Goal: Browse casually: Explore the website without a specific task or goal

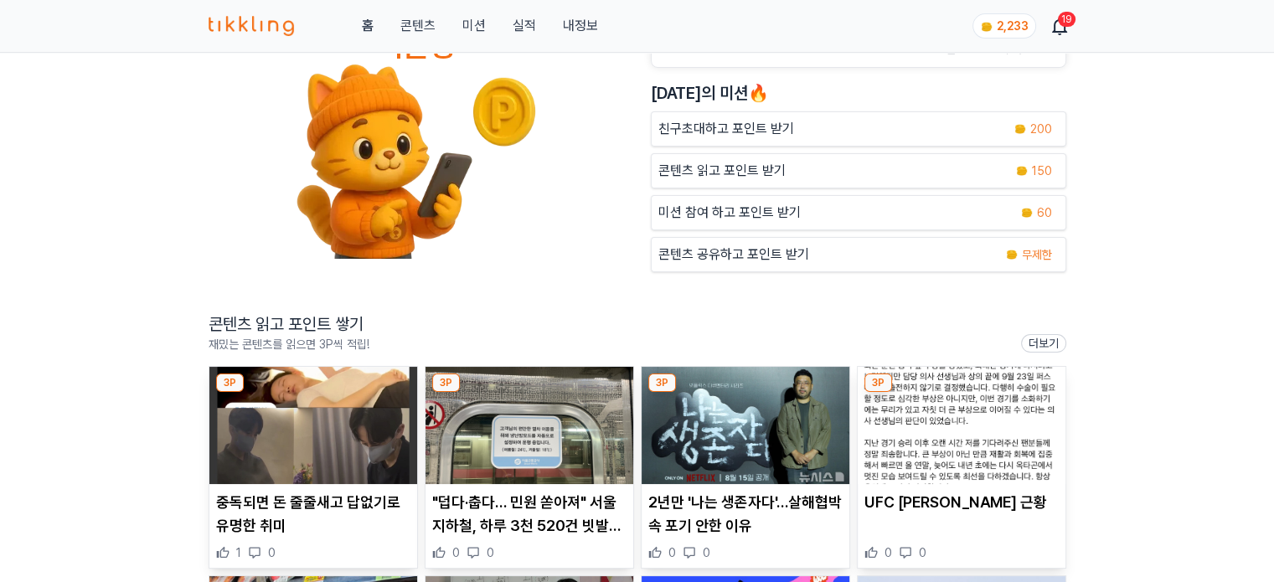
scroll to position [168, 0]
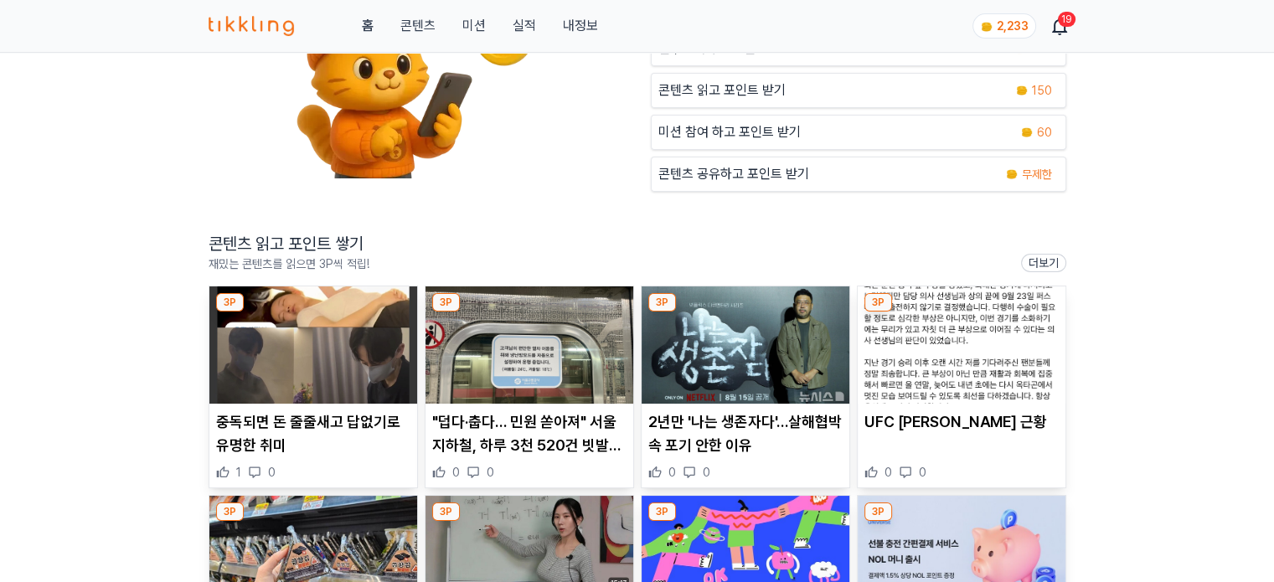
click at [325, 364] on img at bounding box center [313, 344] width 208 height 117
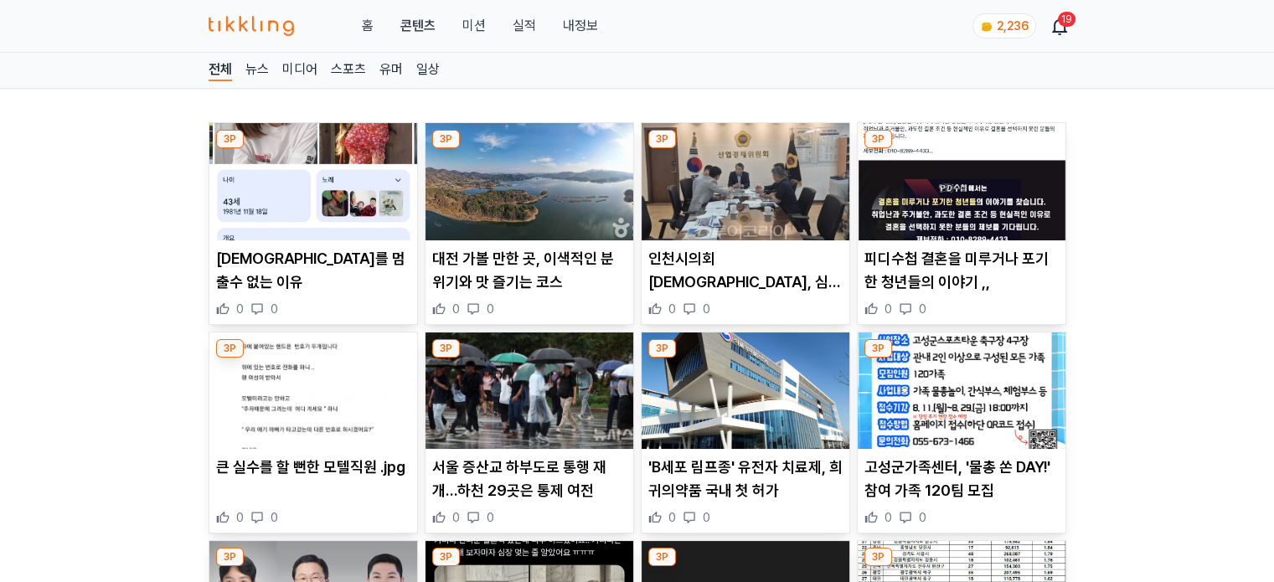
click at [563, 172] on img at bounding box center [529, 181] width 208 height 117
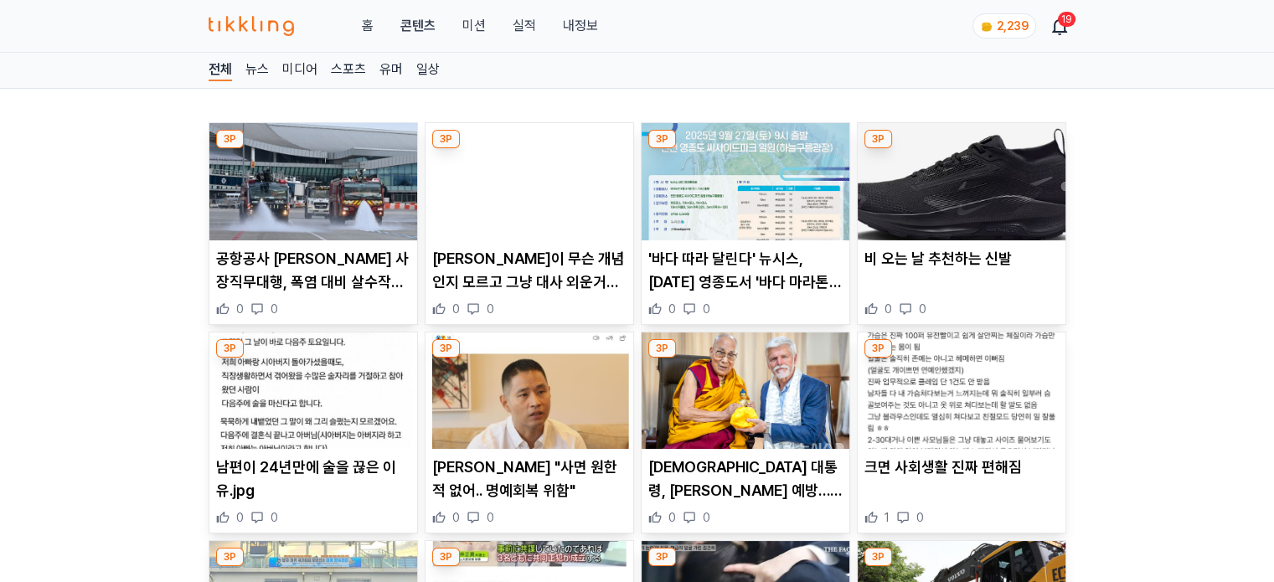
click at [694, 152] on img at bounding box center [746, 181] width 208 height 117
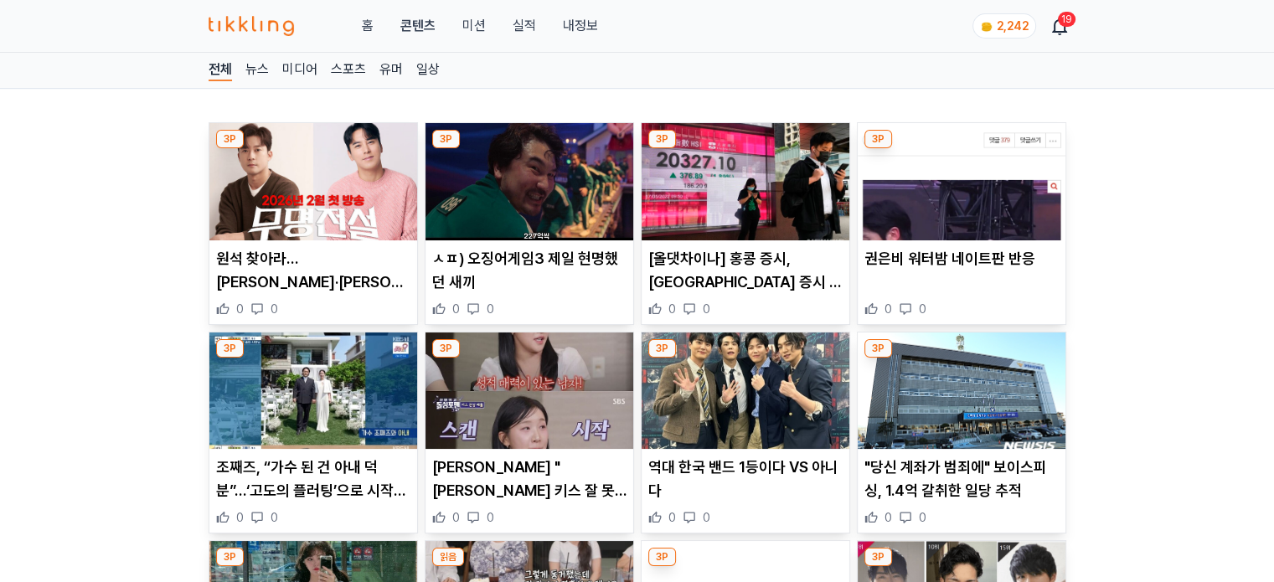
click at [533, 402] on img at bounding box center [529, 391] width 208 height 117
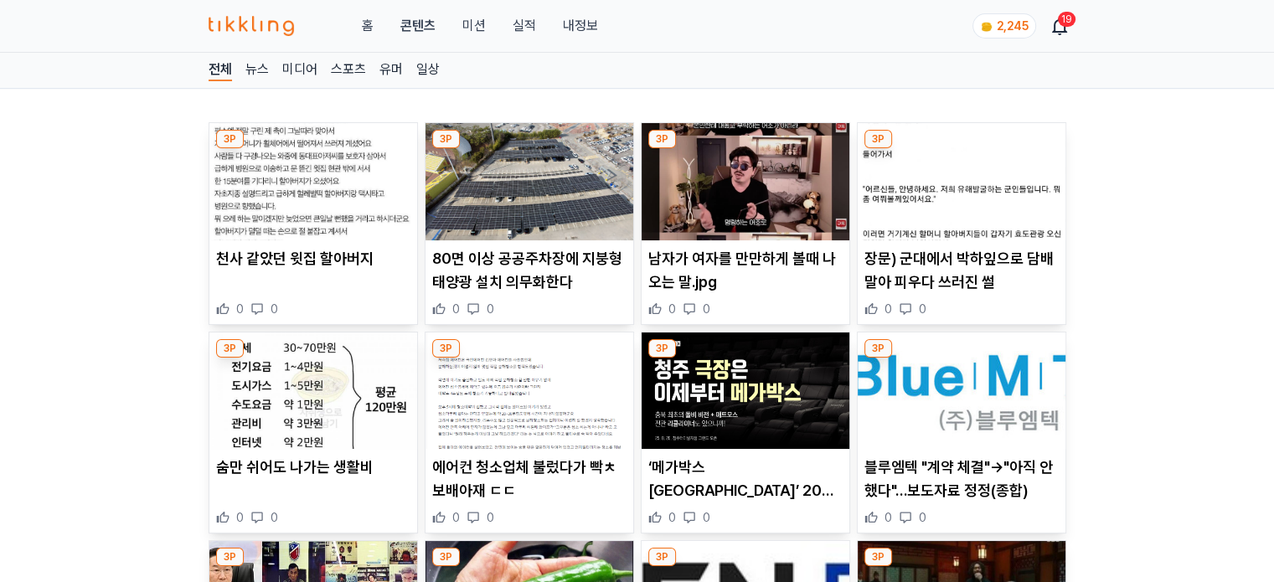
click at [748, 199] on img at bounding box center [746, 181] width 208 height 117
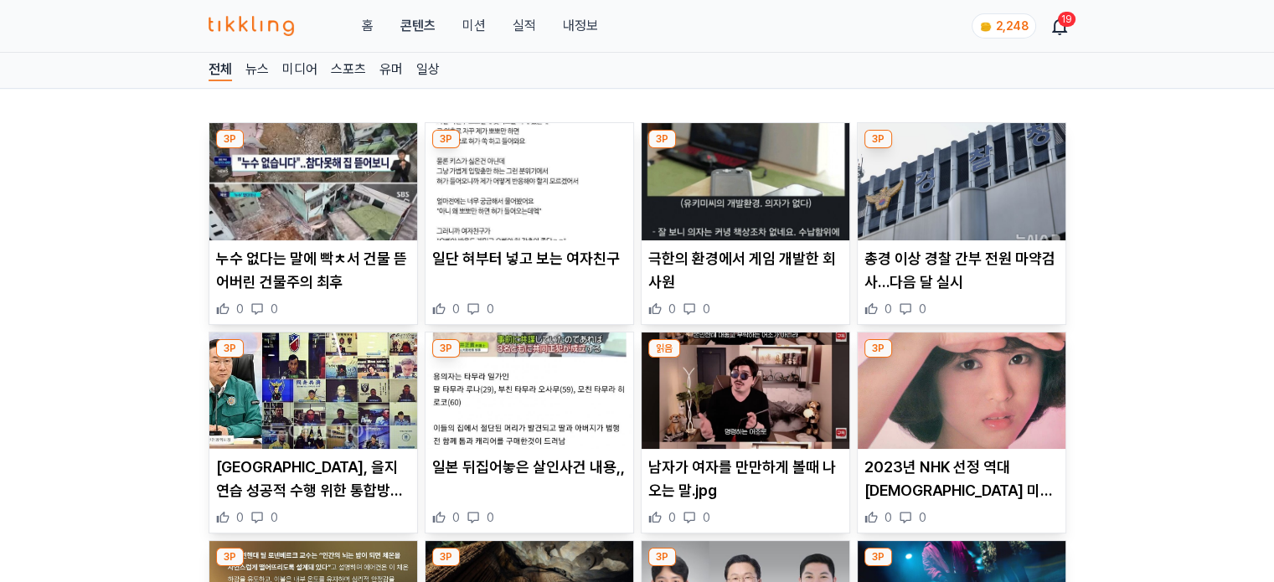
click at [737, 207] on img at bounding box center [746, 181] width 208 height 117
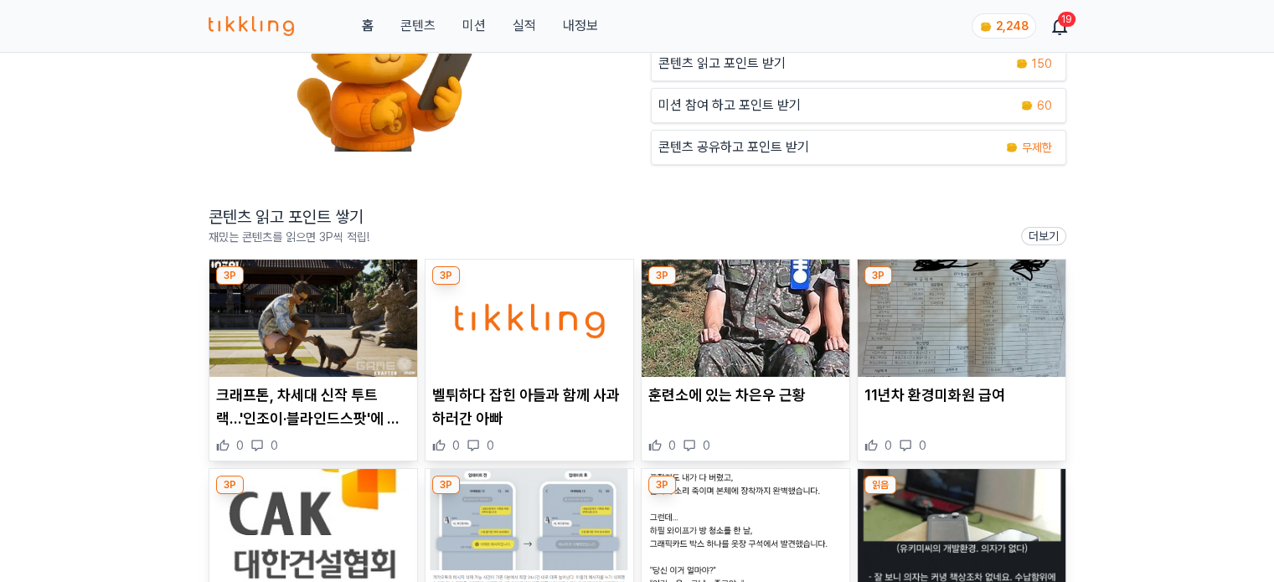
scroll to position [251, 0]
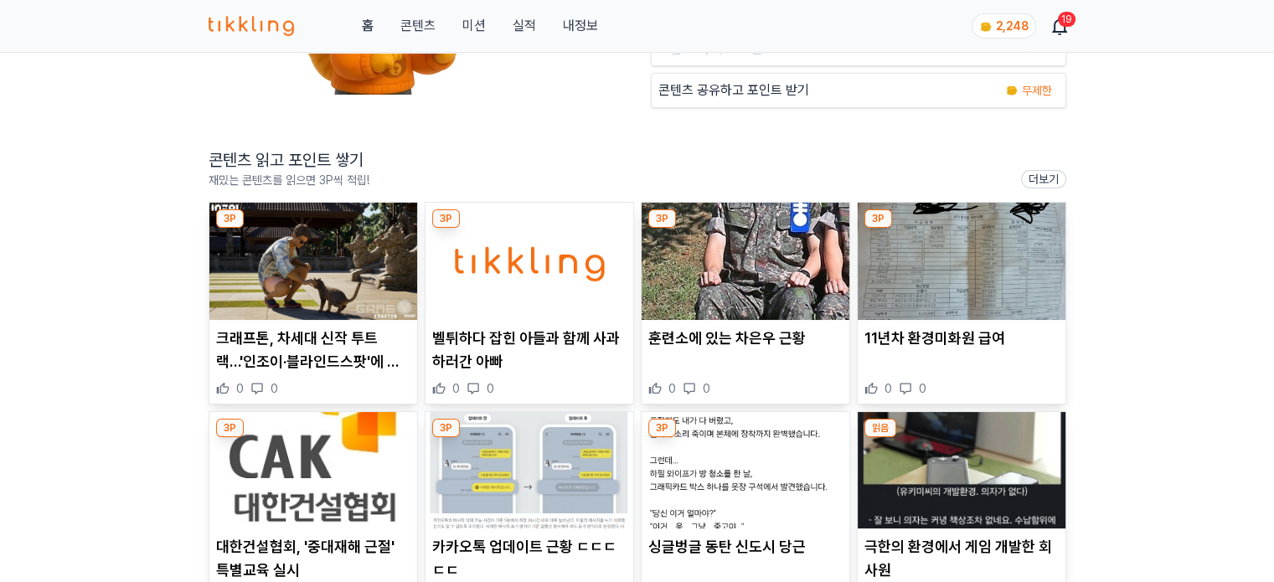
click at [345, 250] on img at bounding box center [313, 261] width 208 height 117
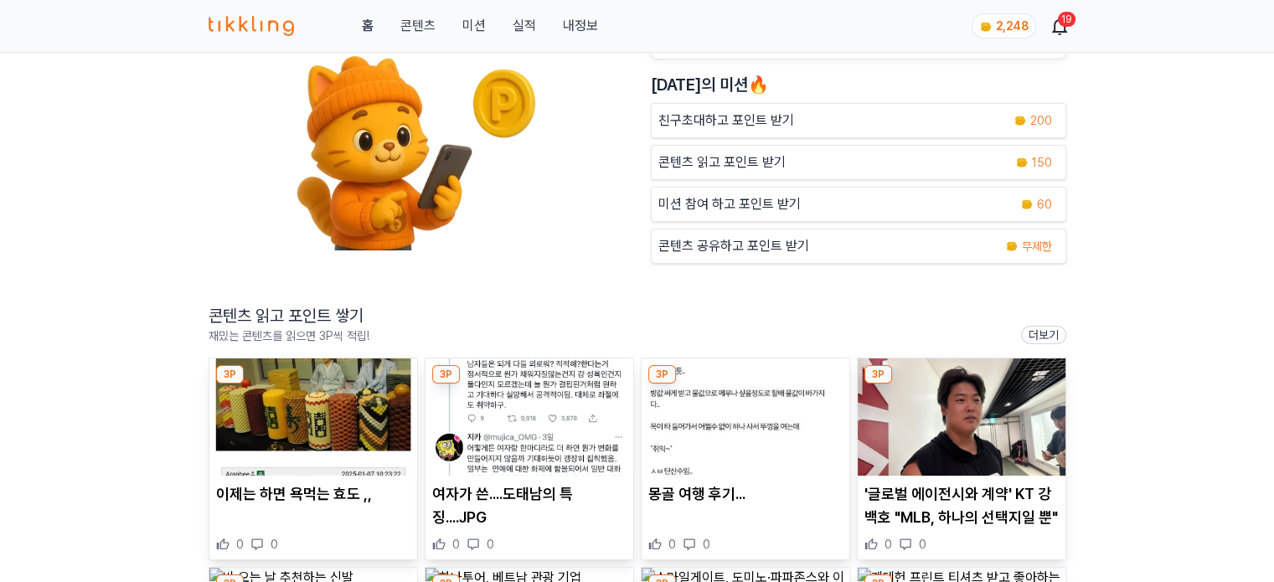
scroll to position [168, 0]
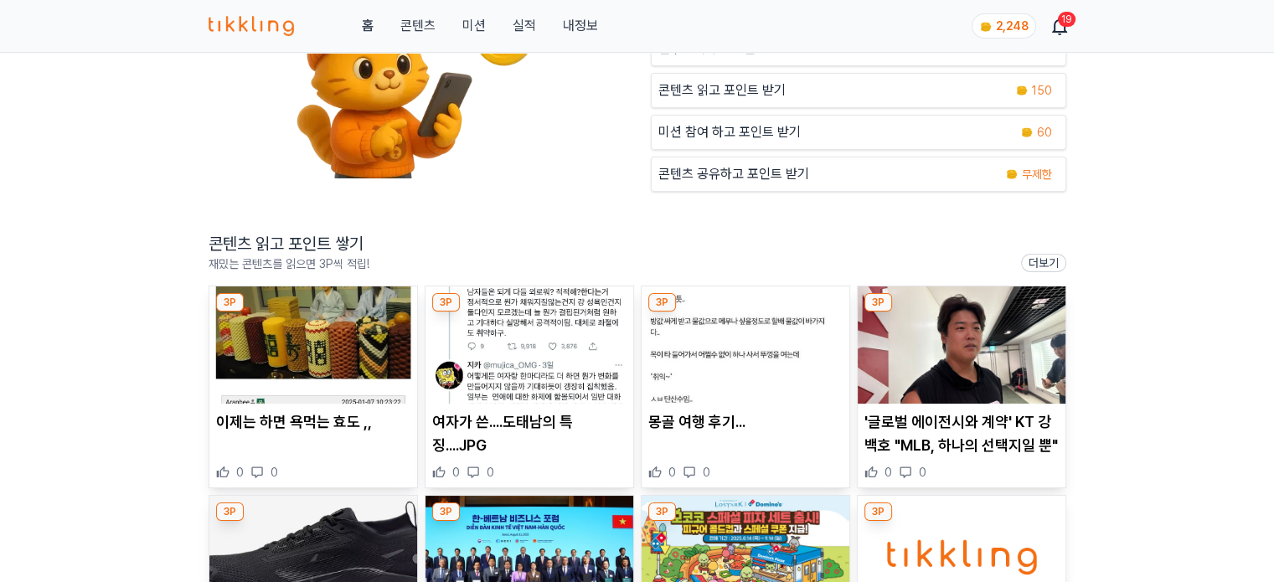
click at [359, 348] on img at bounding box center [313, 344] width 208 height 117
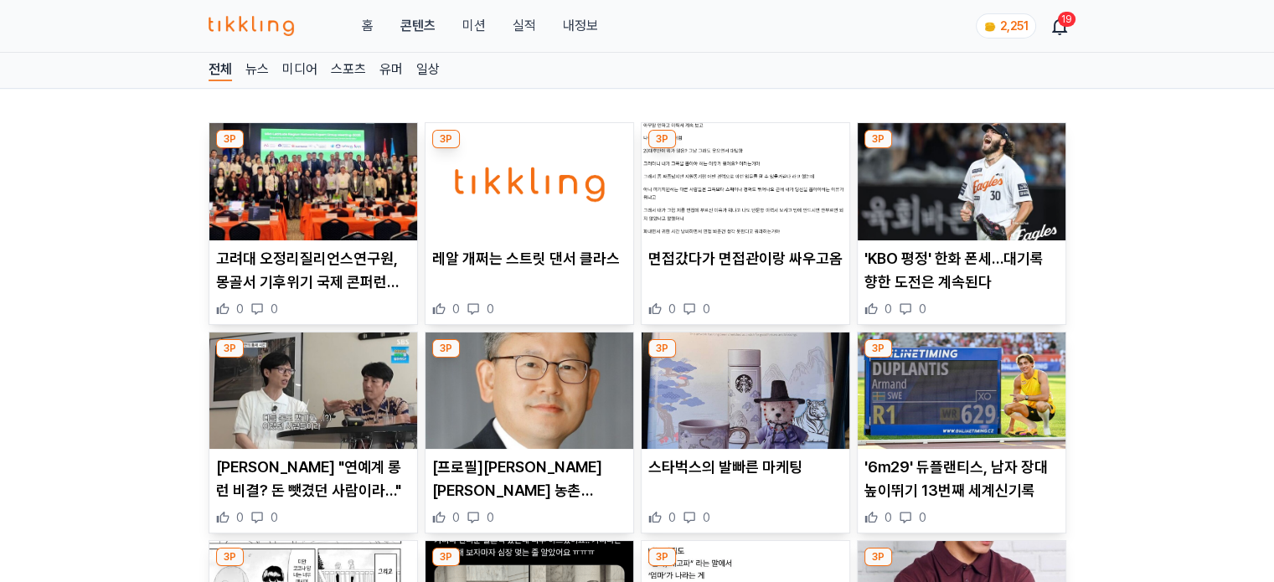
click at [539, 196] on img at bounding box center [529, 181] width 208 height 117
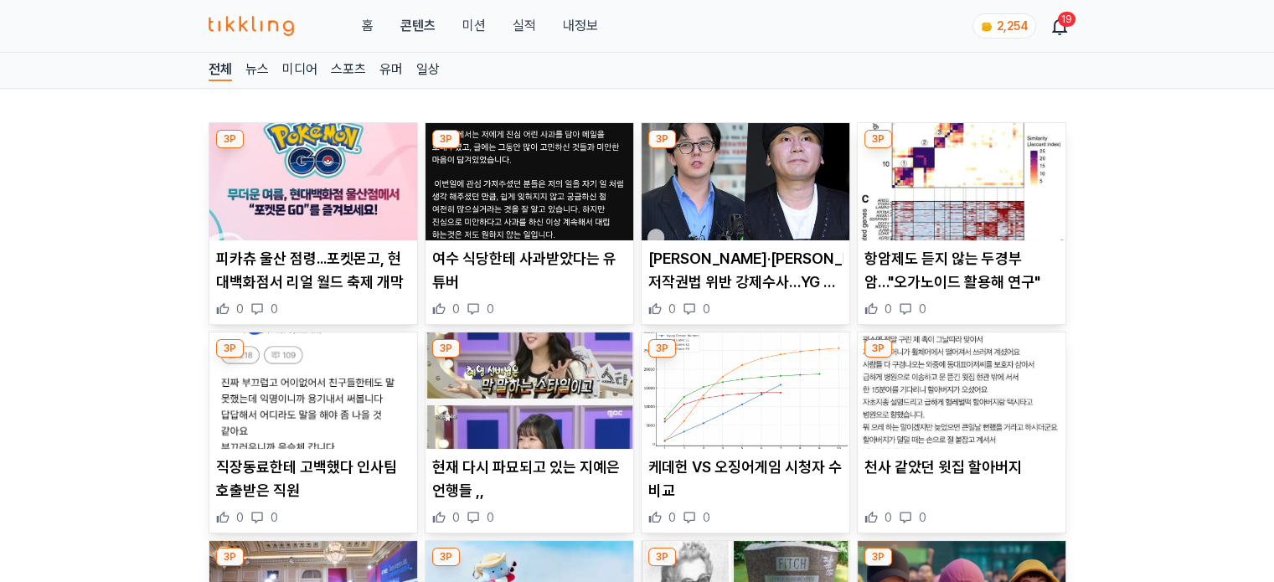
click at [571, 402] on img at bounding box center [529, 391] width 208 height 117
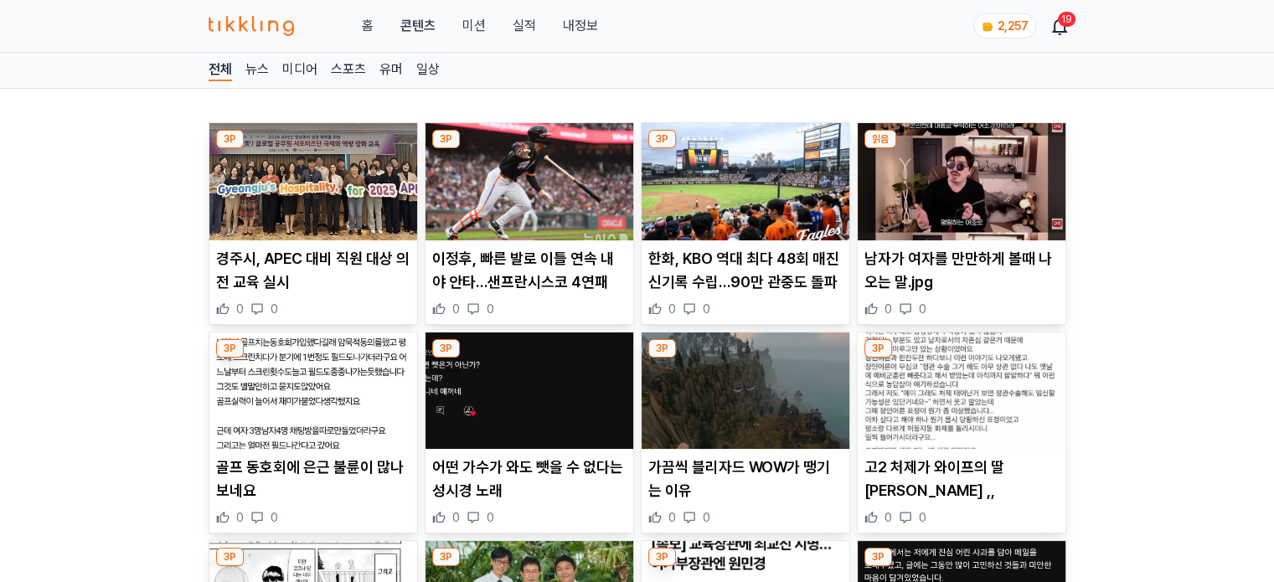
click at [534, 210] on img at bounding box center [529, 181] width 208 height 117
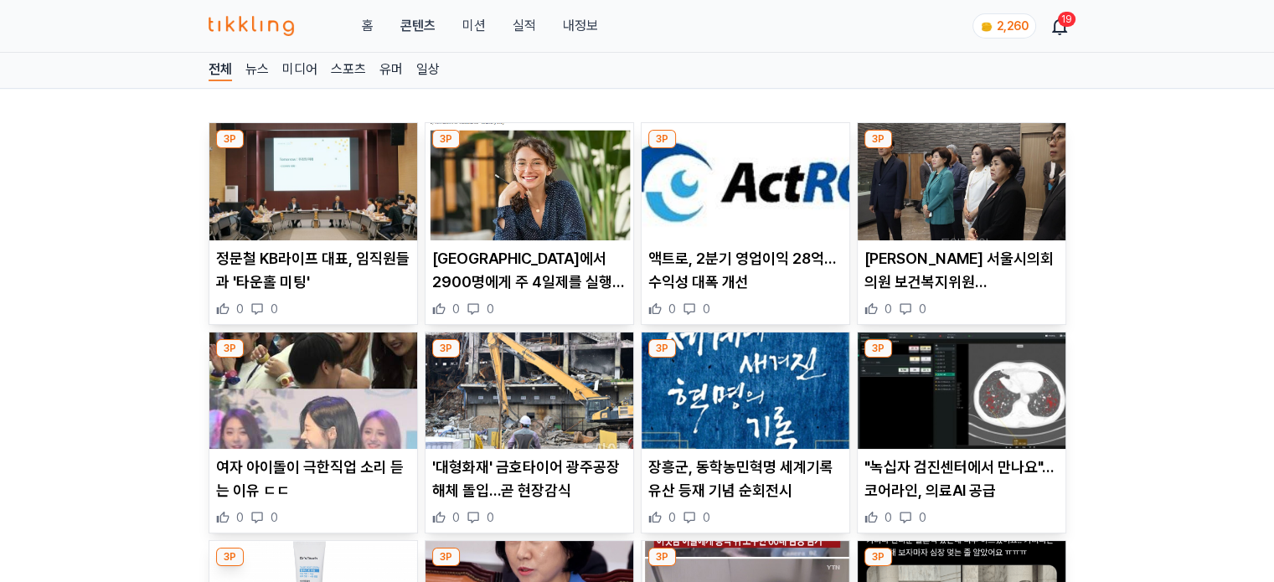
click at [523, 203] on img at bounding box center [529, 181] width 208 height 117
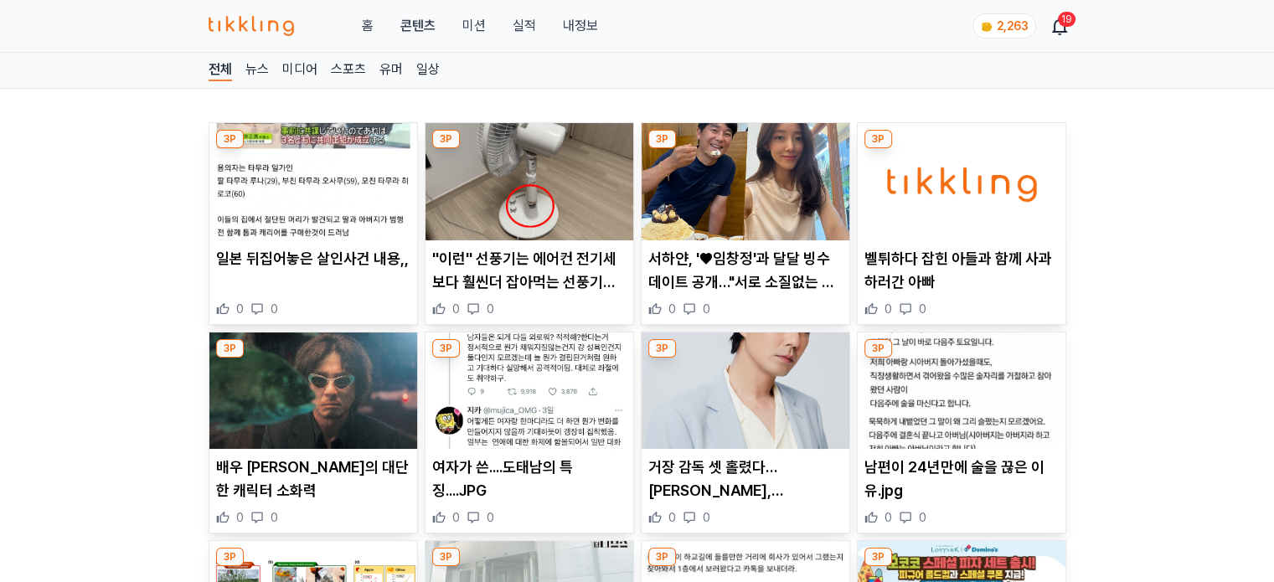
click at [345, 183] on img at bounding box center [313, 181] width 208 height 117
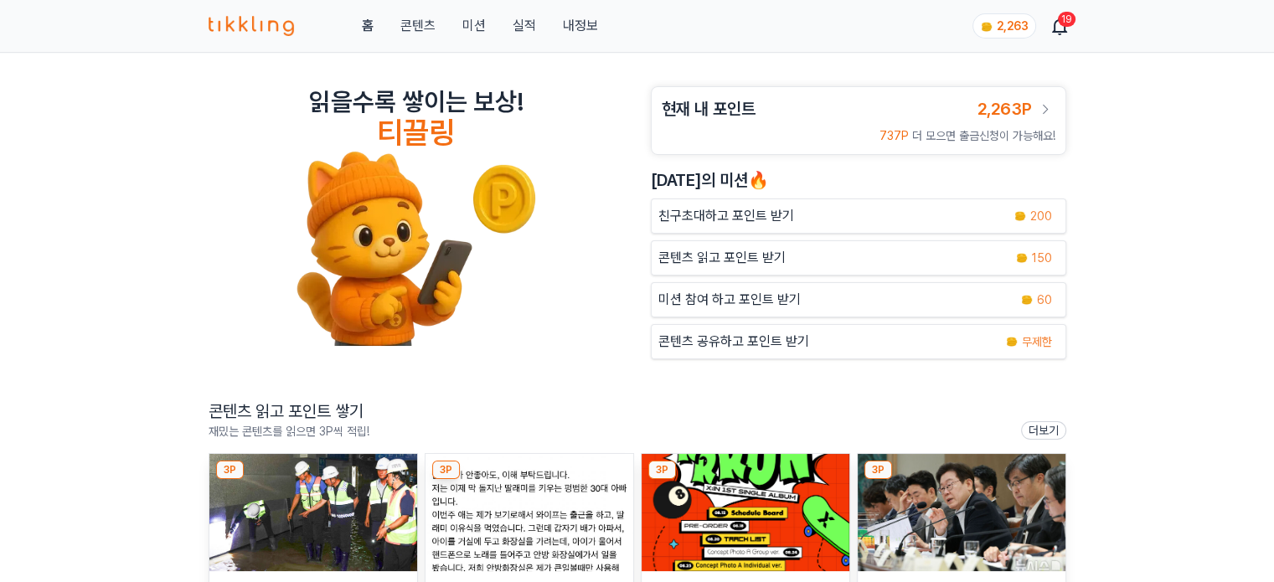
scroll to position [84, 0]
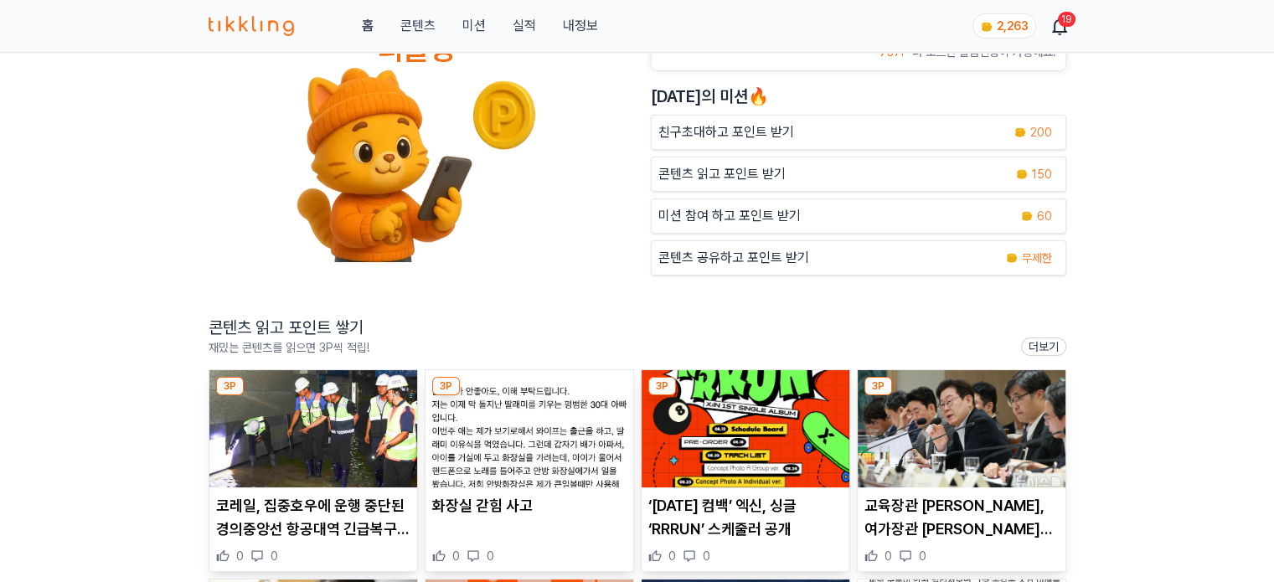
click at [313, 425] on img at bounding box center [313, 428] width 208 height 117
